Goal: Check status: Check status

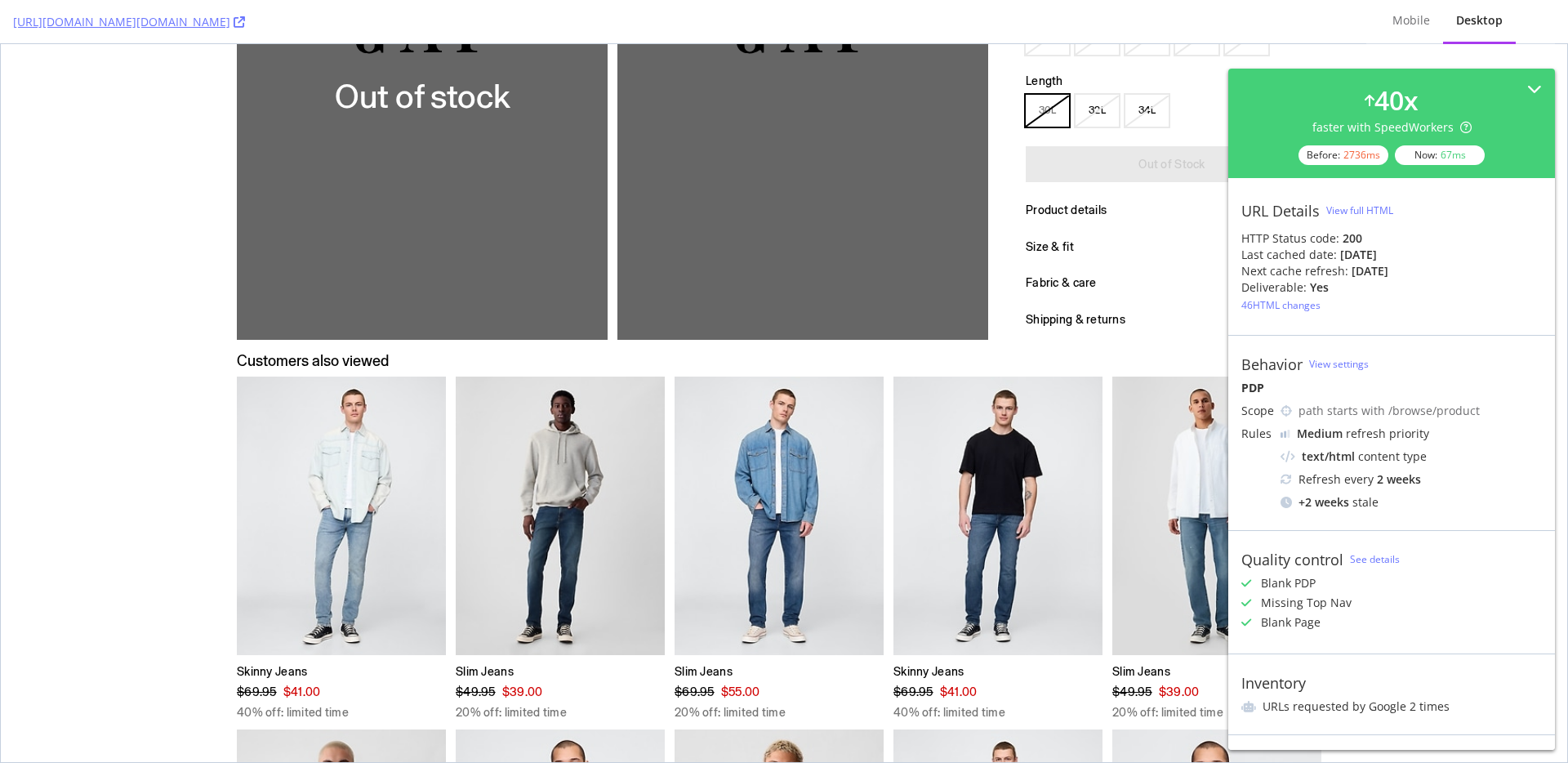
scroll to position [391, 0]
